Goal: Task Accomplishment & Management: Use online tool/utility

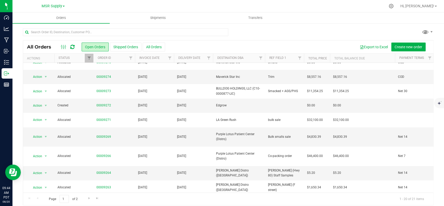
scroll to position [95, 0]
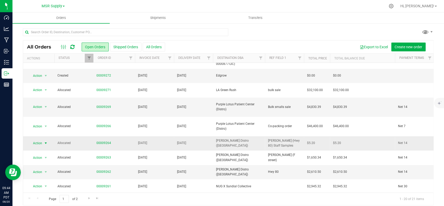
click at [46, 141] on span "select" at bounding box center [46, 143] width 4 height 4
click at [46, 126] on li "Print packing list" at bounding box center [48, 125] width 39 height 8
click at [46, 170] on span "select" at bounding box center [46, 172] width 4 height 4
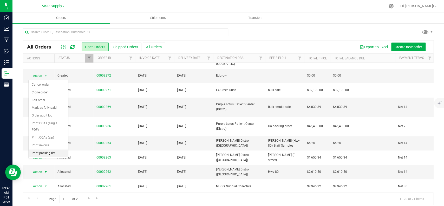
click at [37, 154] on li "Print packing list" at bounding box center [48, 154] width 39 height 8
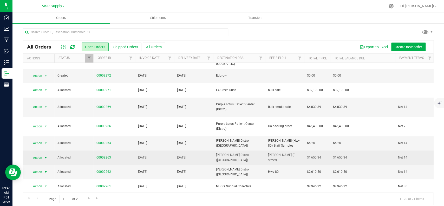
click at [47, 156] on span "select" at bounding box center [46, 158] width 4 height 4
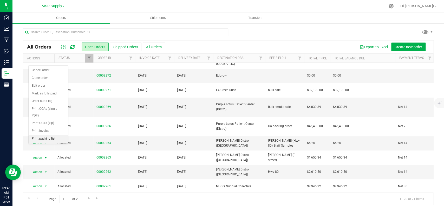
click at [44, 142] on li "Print packing list" at bounding box center [48, 139] width 39 height 8
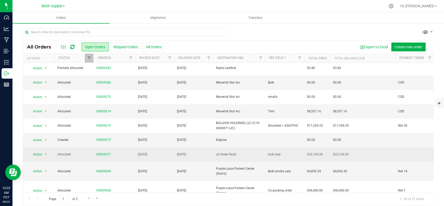
scroll to position [0, 0]
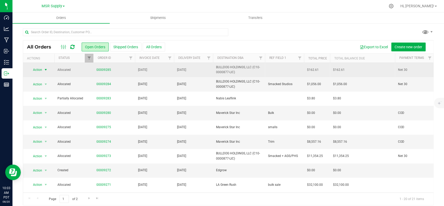
click at [46, 72] on span "select" at bounding box center [46, 70] width 4 height 4
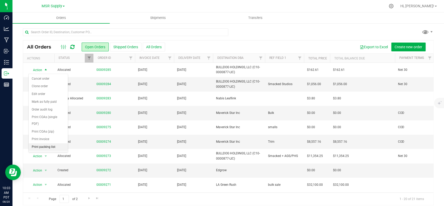
click at [50, 146] on li "Print packing list" at bounding box center [48, 147] width 39 height 8
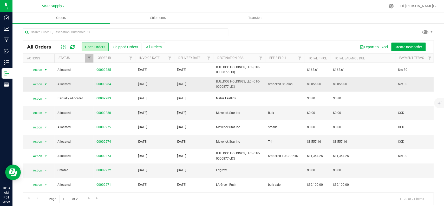
click at [45, 86] on span "select" at bounding box center [46, 84] width 4 height 4
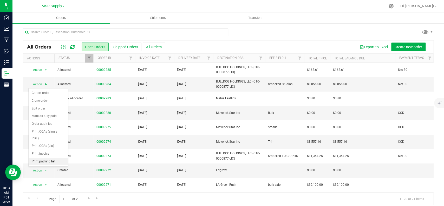
click at [53, 162] on li "Print packing list" at bounding box center [48, 162] width 39 height 8
